Goal: Find contact information: Obtain details needed to contact an individual or organization

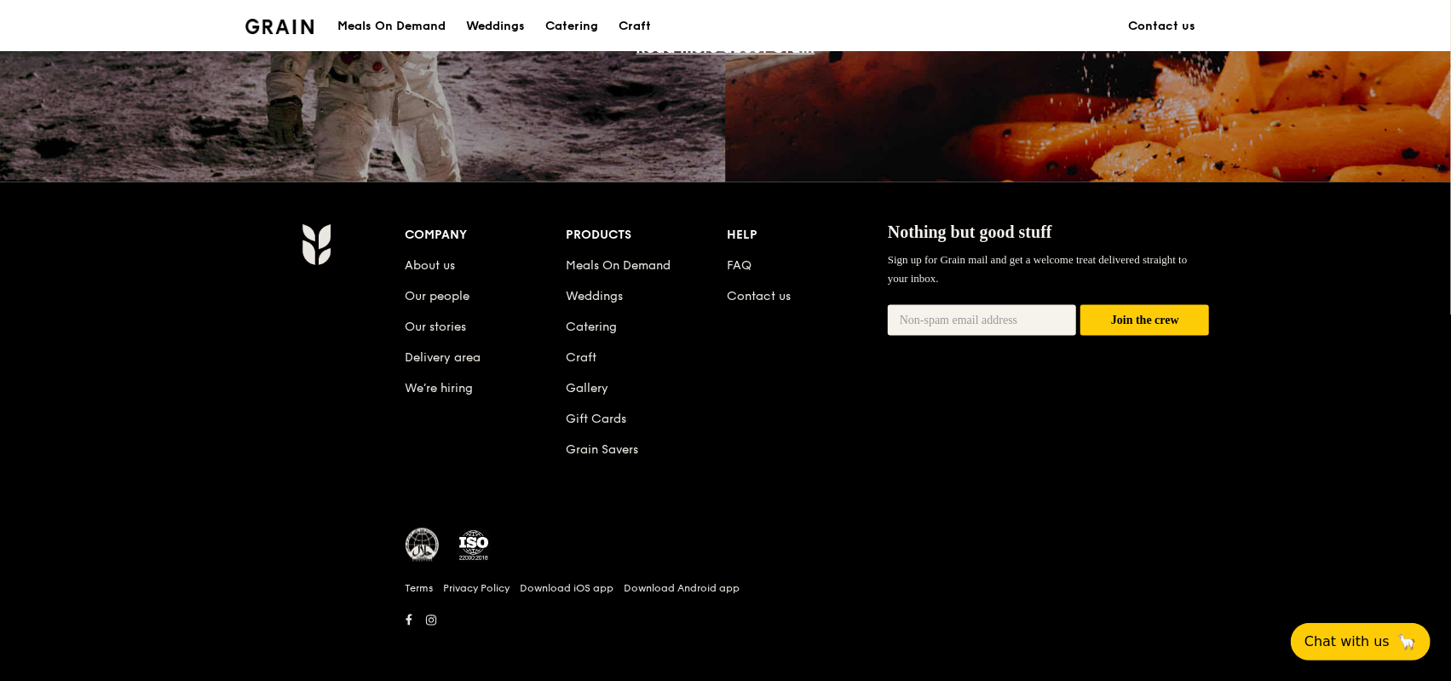
scroll to position [1639, 0]
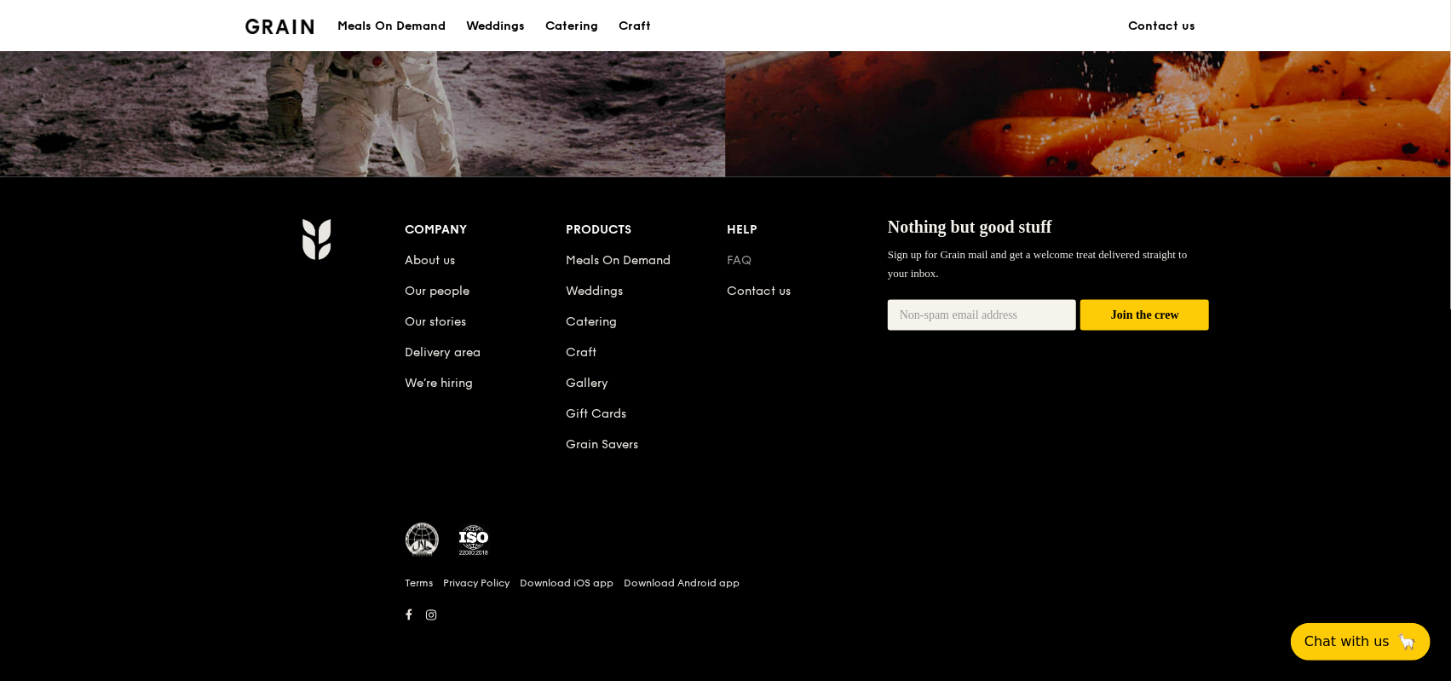
click at [737, 262] on link "FAQ" at bounding box center [739, 260] width 25 height 14
click at [868, 449] on div "Company About us Our people Our stories Delivery area We’re hiring Products Mea…" at bounding box center [807, 350] width 804 height 264
click at [1360, 643] on span "Chat with us" at bounding box center [1346, 640] width 89 height 21
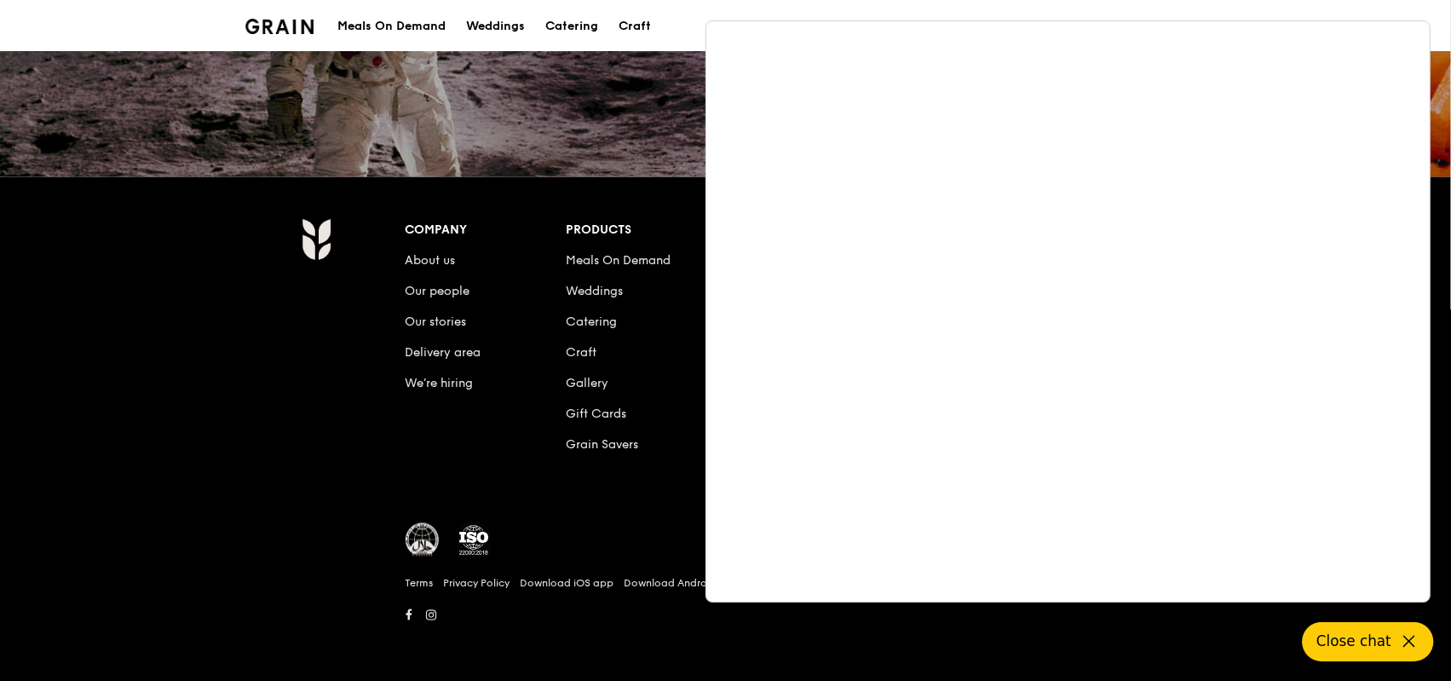
click at [615, 481] on div "Company About us Our people Our stories Delivery area We’re hiring Products Mea…" at bounding box center [808, 422] width 818 height 409
click at [1413, 635] on icon at bounding box center [1409, 641] width 20 height 20
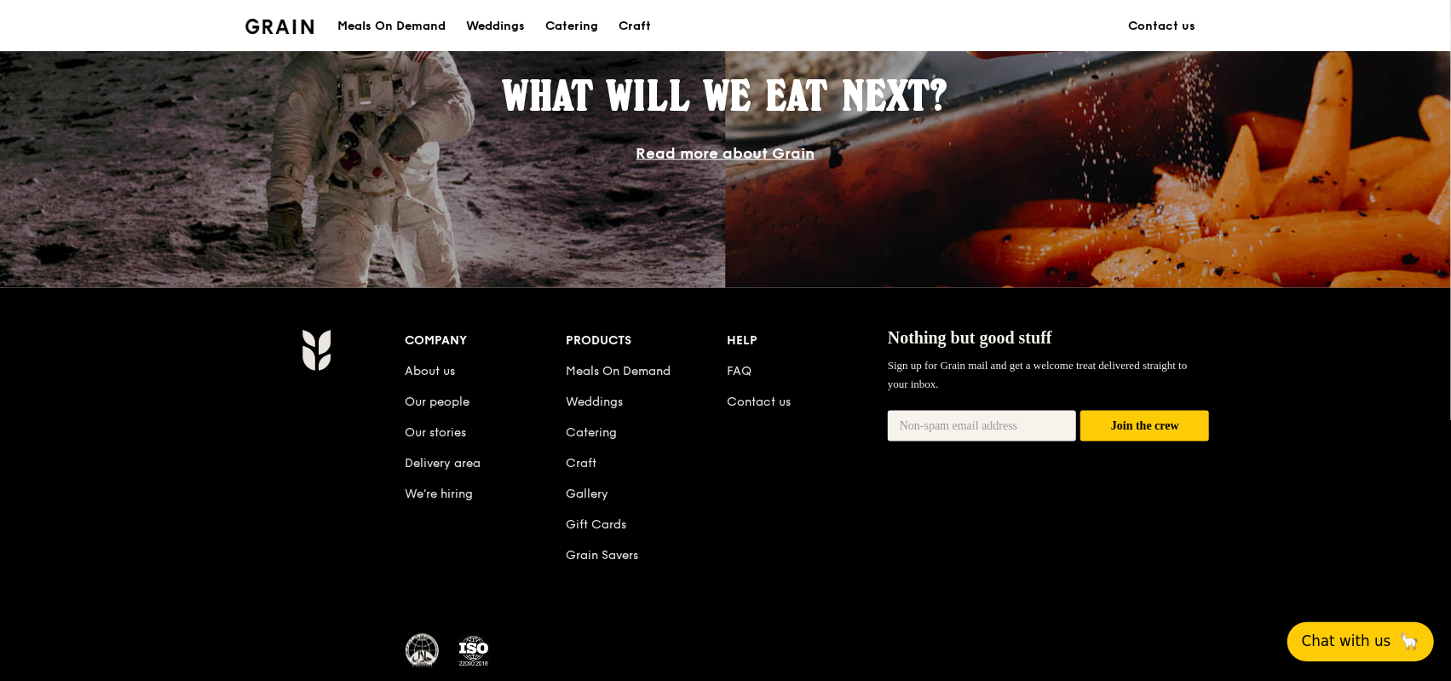
scroll to position [1469, 0]
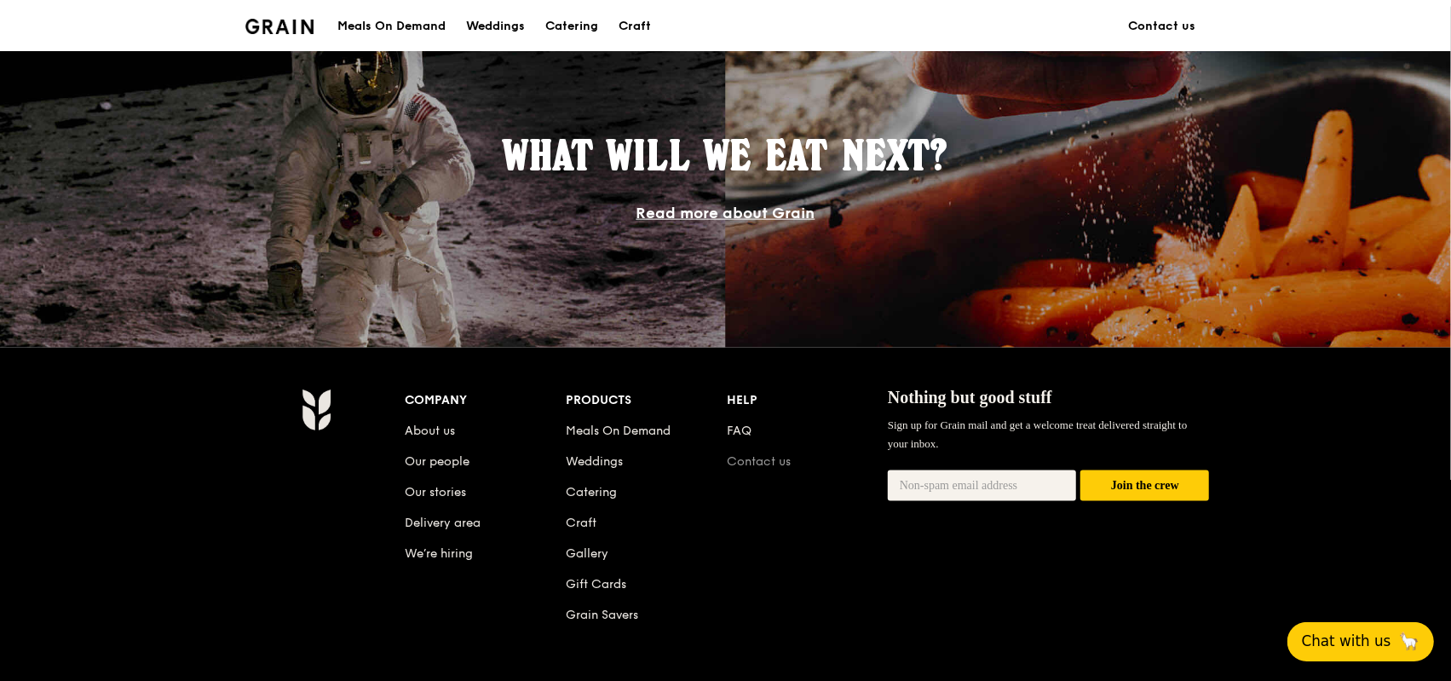
click at [745, 454] on link "Contact us" at bounding box center [759, 461] width 64 height 14
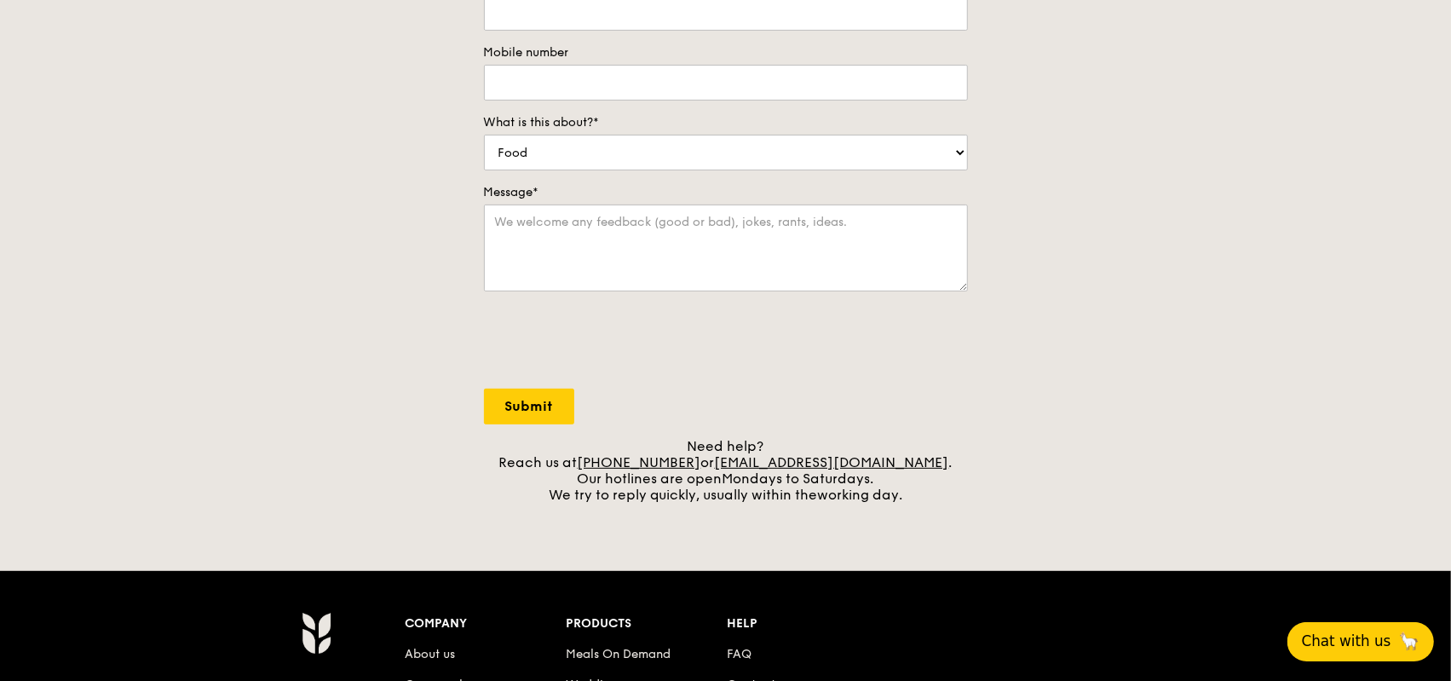
scroll to position [511, 0]
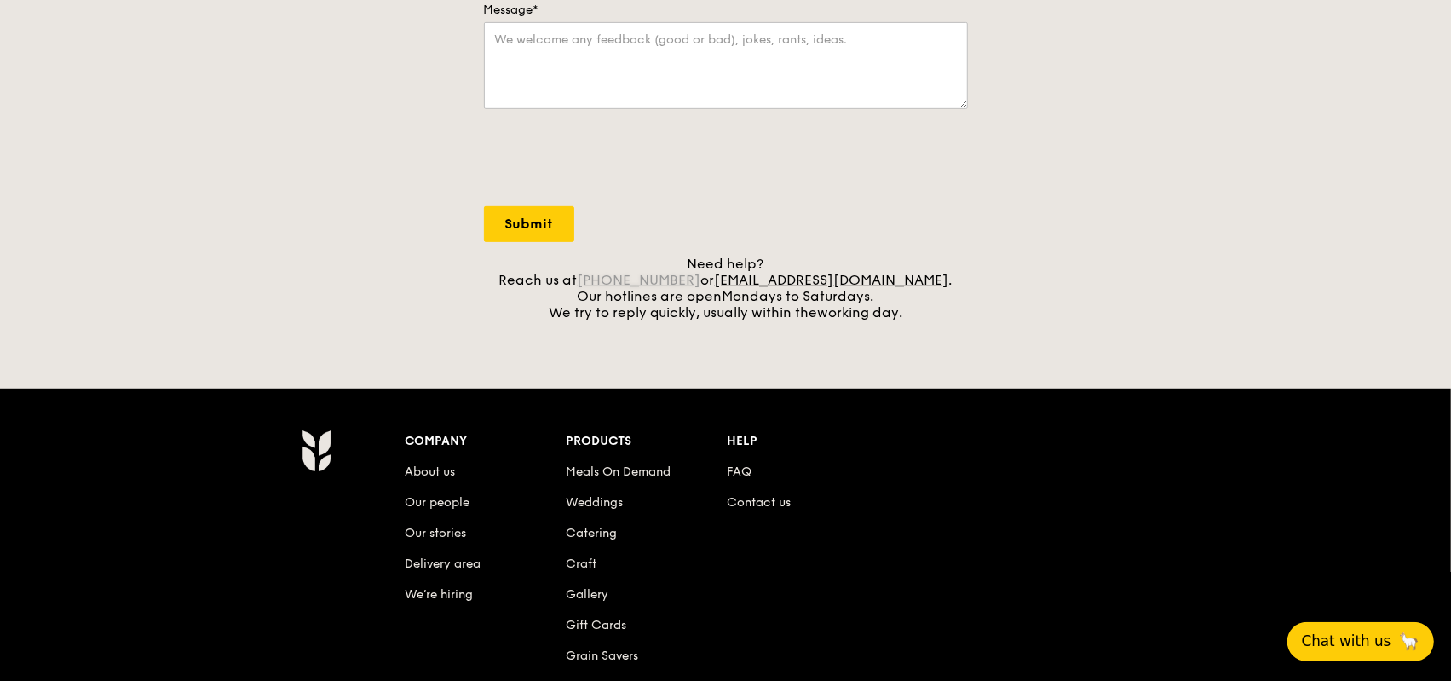
click at [688, 281] on link "[PHONE_NUMBER]" at bounding box center [640, 280] width 124 height 16
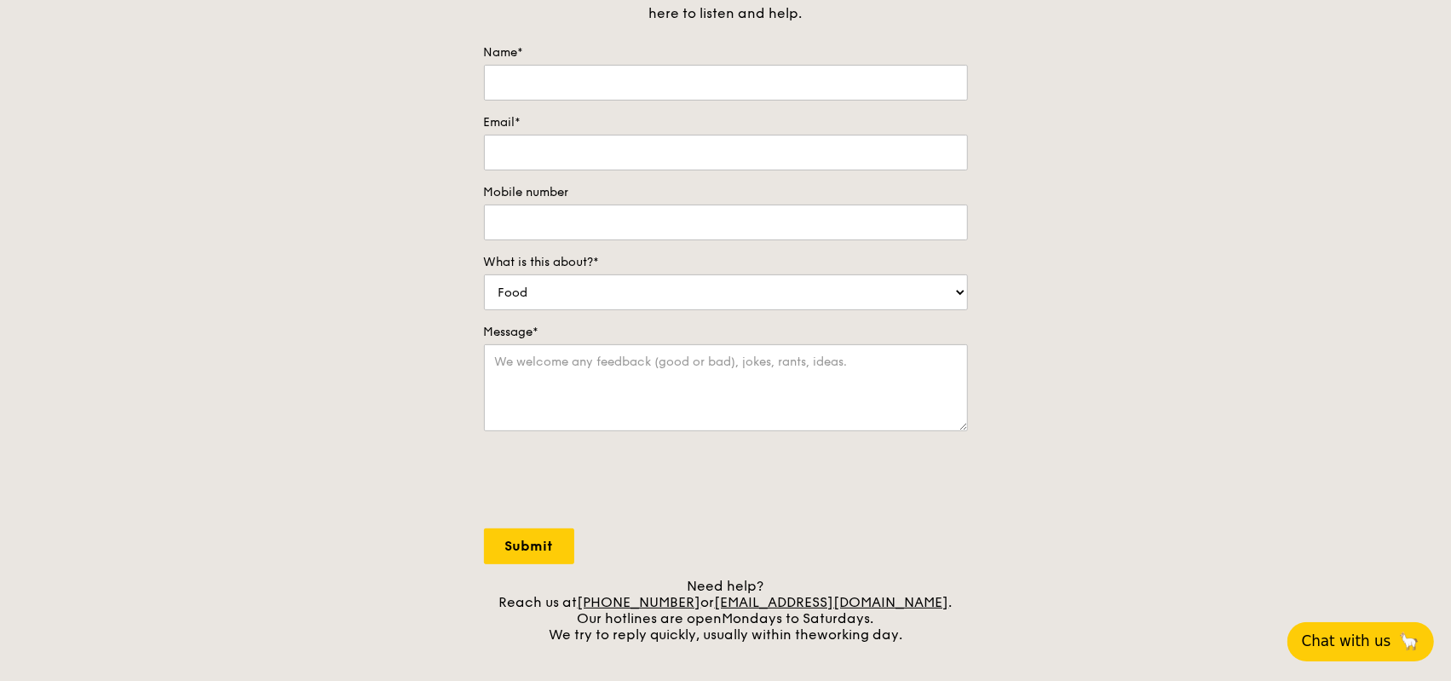
scroll to position [85, 0]
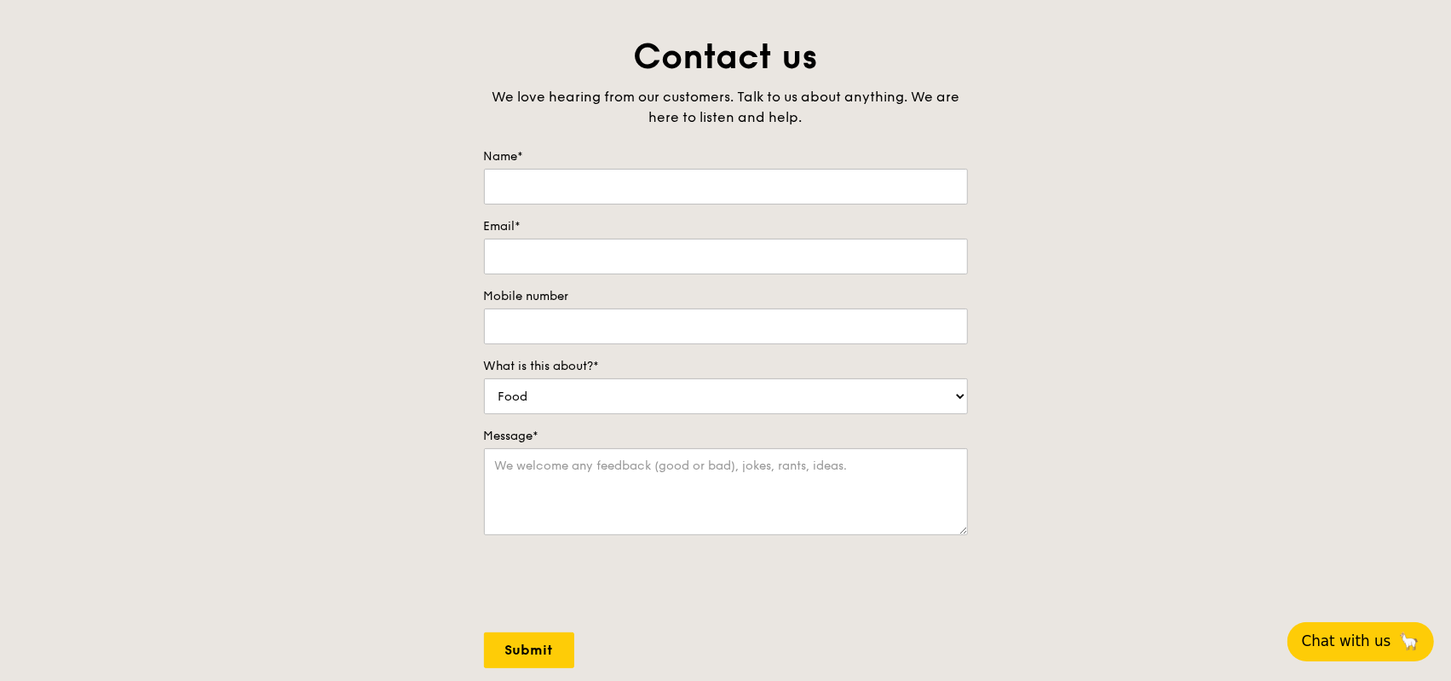
click at [383, 247] on div "Contact us We love hearing from our customers. Talk to us about anything. We ar…" at bounding box center [725, 390] width 1451 height 712
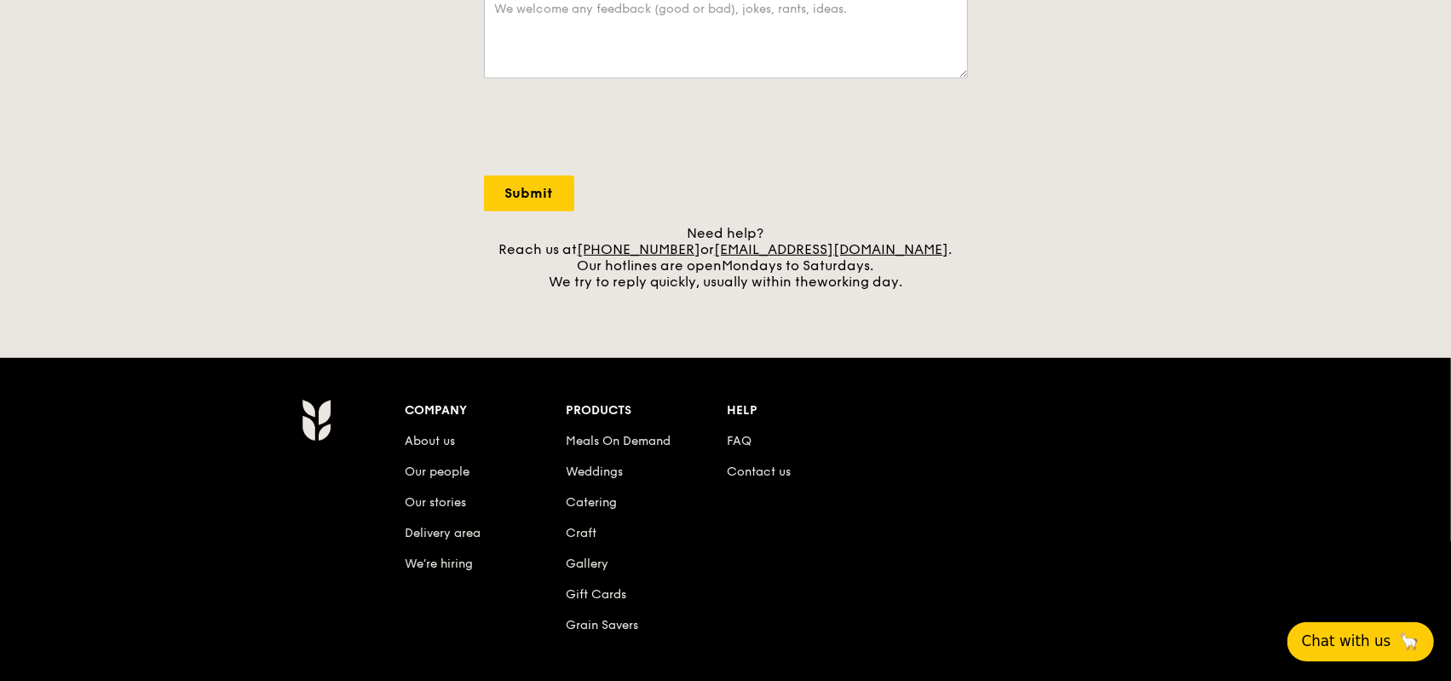
scroll to position [681, 0]
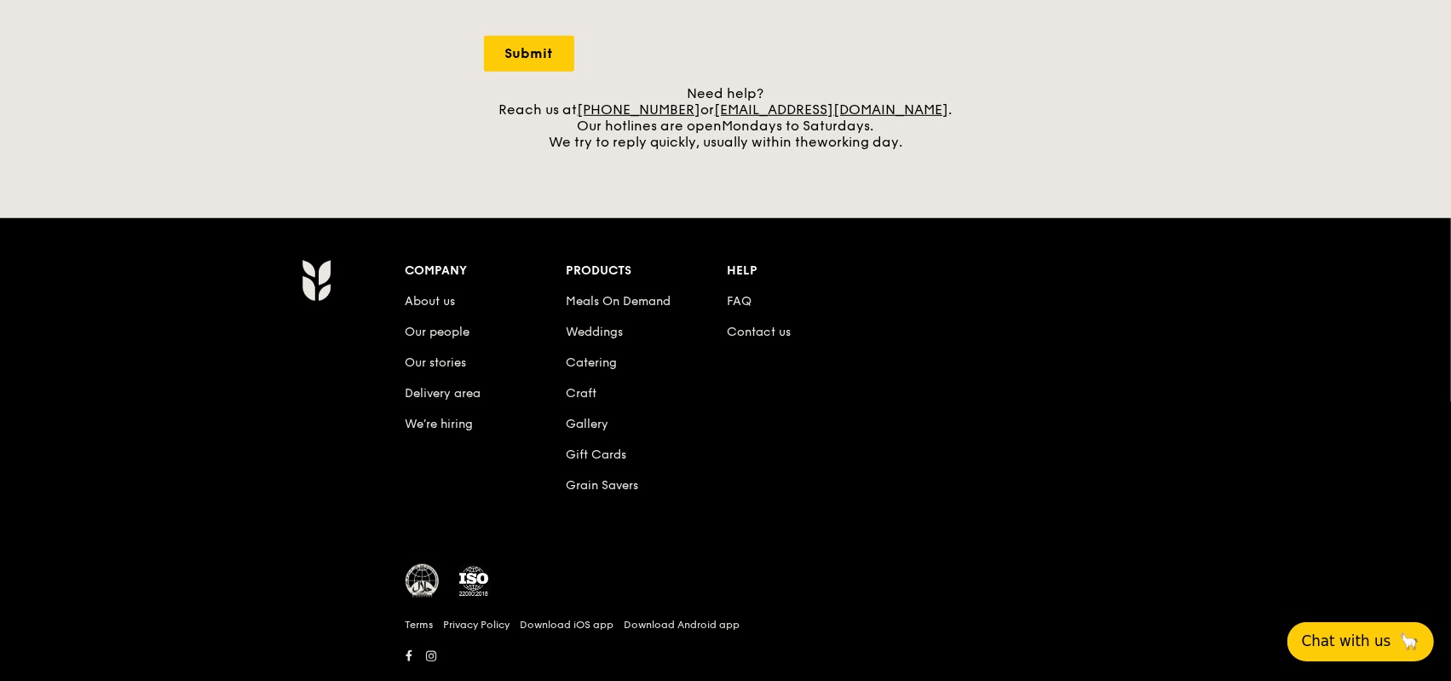
click at [742, 322] on li "Contact us" at bounding box center [807, 328] width 161 height 31
click at [740, 304] on link "FAQ" at bounding box center [739, 301] width 25 height 14
